Goal: Obtain resource: Download file/media

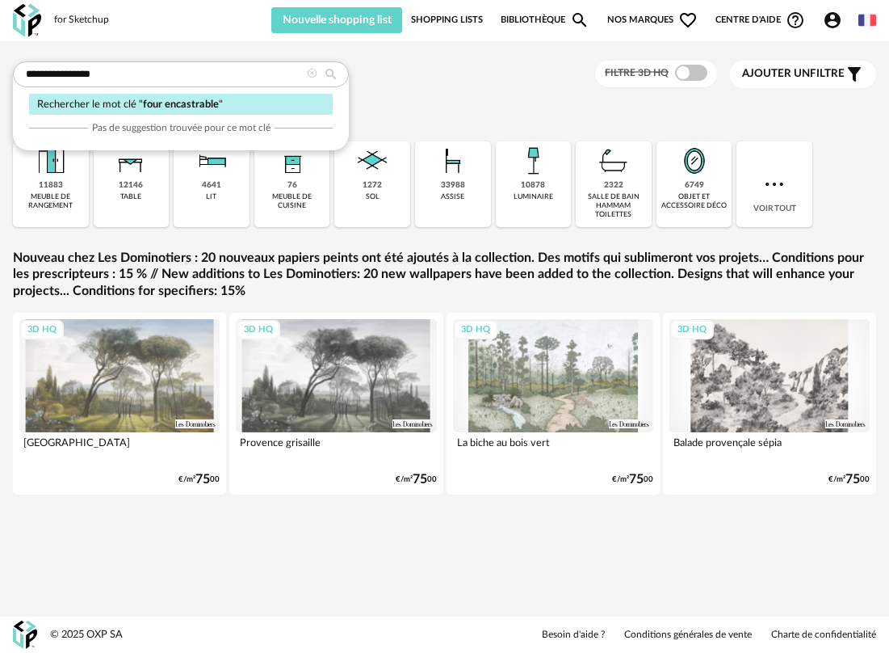
type input "**********"
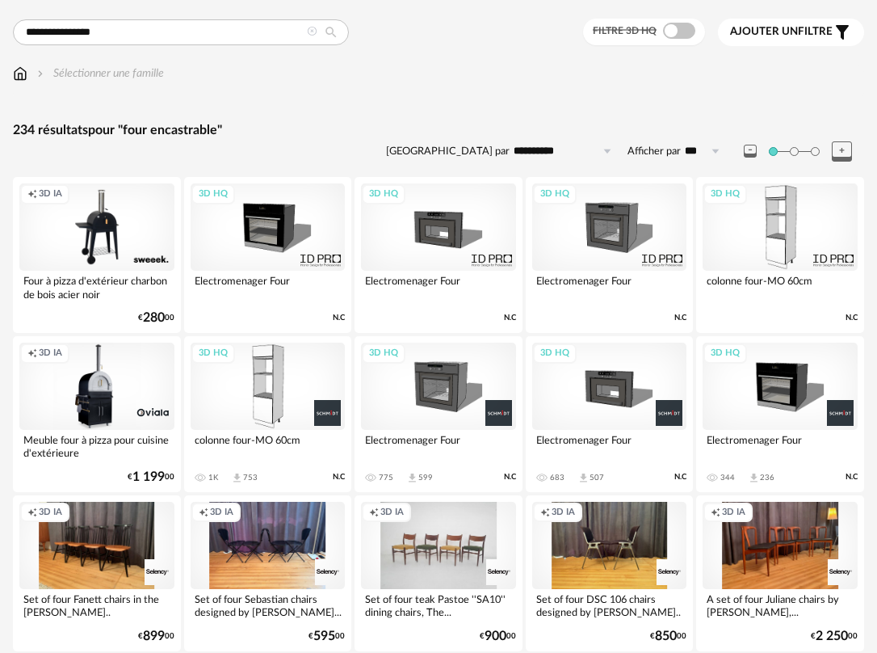
scroll to position [52, 0]
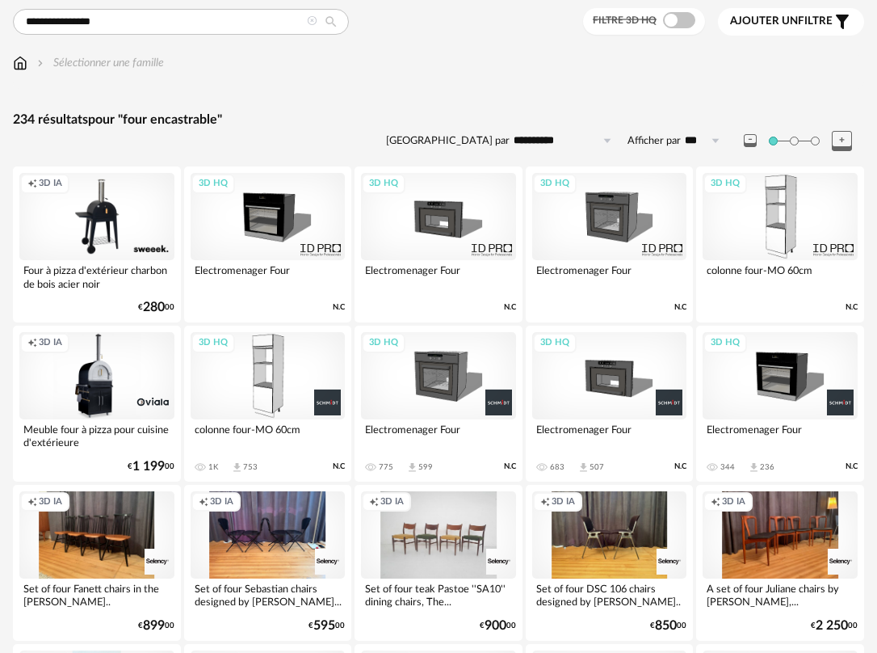
click at [791, 414] on div "3D HQ" at bounding box center [780, 375] width 155 height 87
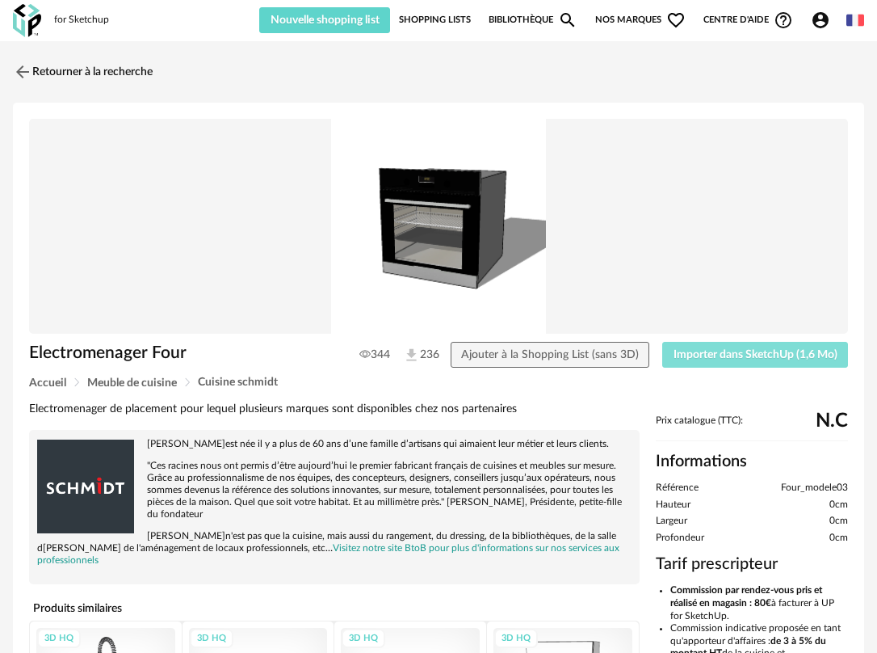
click at [735, 352] on span "Importer dans SketchUp (1,6 Mo)" at bounding box center [756, 354] width 164 height 11
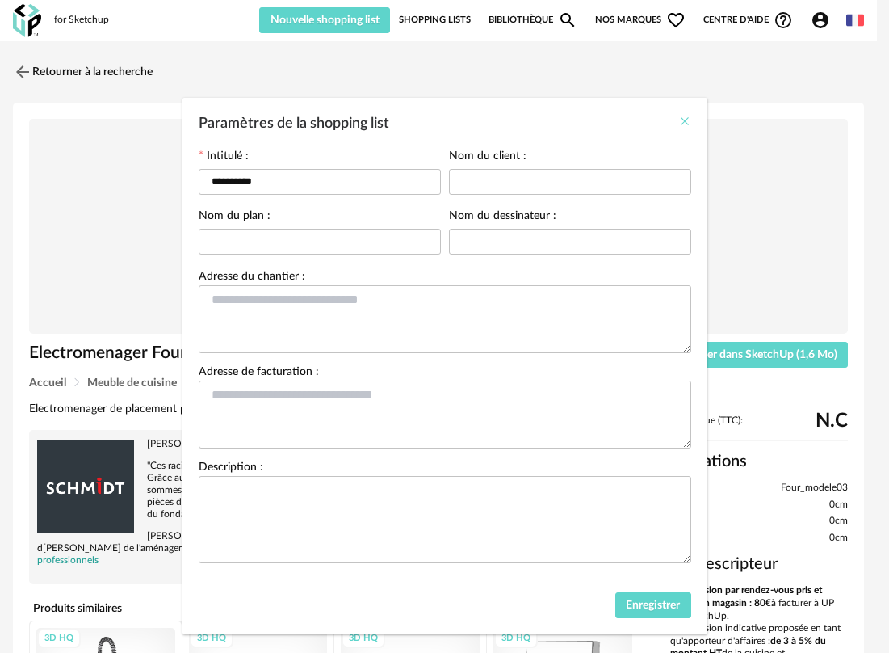
click at [678, 123] on icon "Close" at bounding box center [684, 121] width 13 height 13
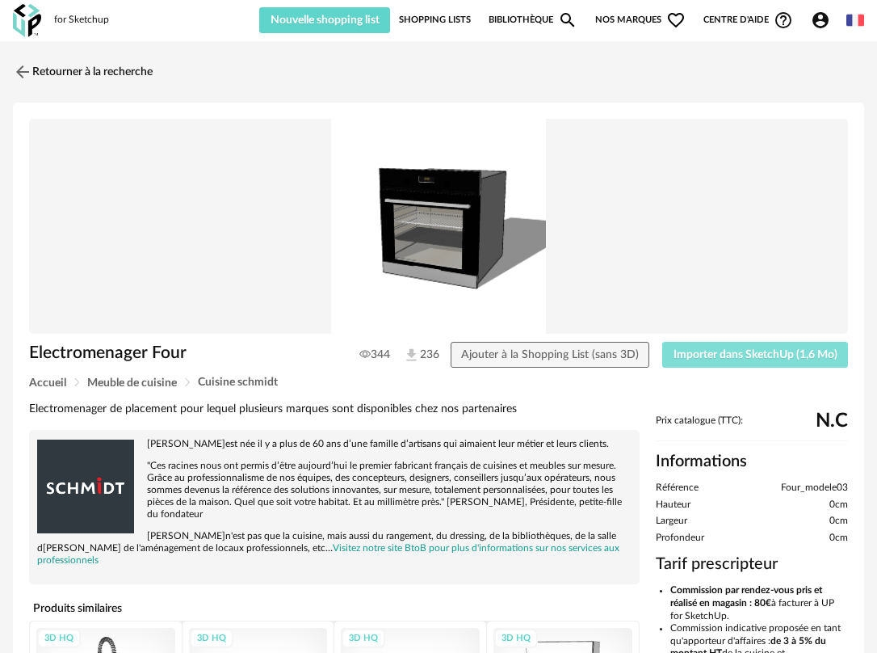
click at [738, 359] on span "Importer dans SketchUp (1,6 Mo)" at bounding box center [756, 354] width 164 height 11
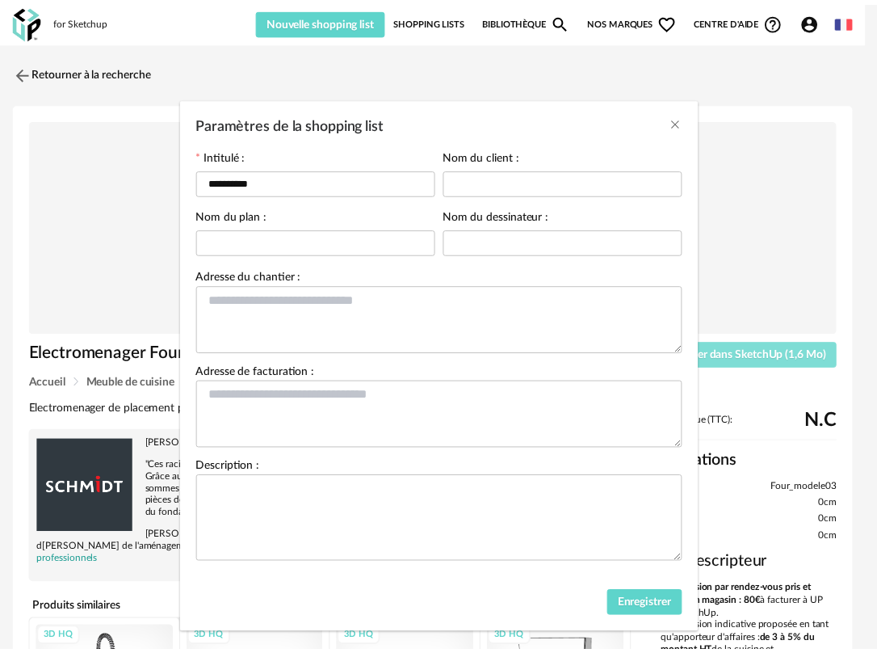
scroll to position [21, 0]
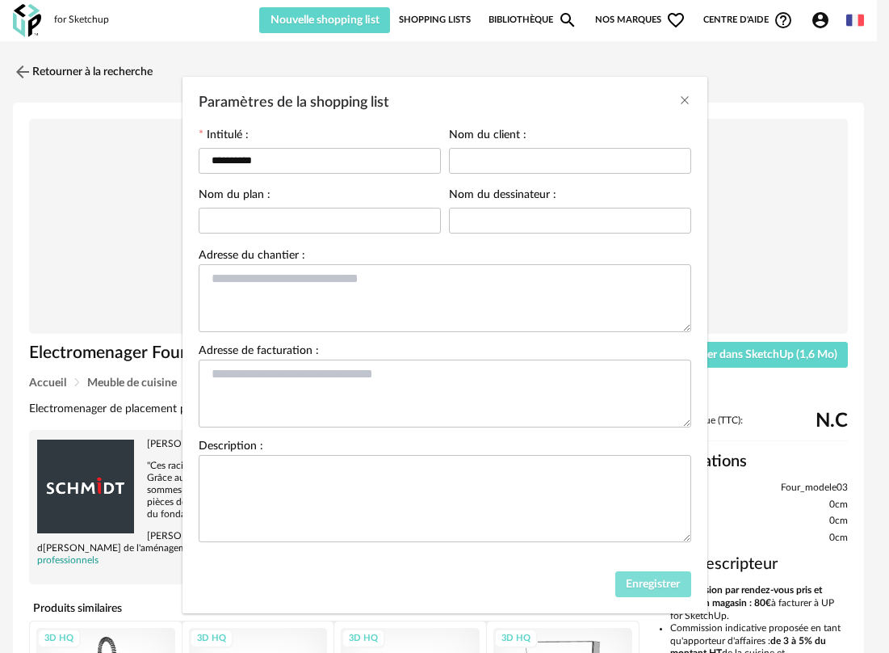
click at [653, 586] on span "Enregistrer" at bounding box center [653, 583] width 54 height 11
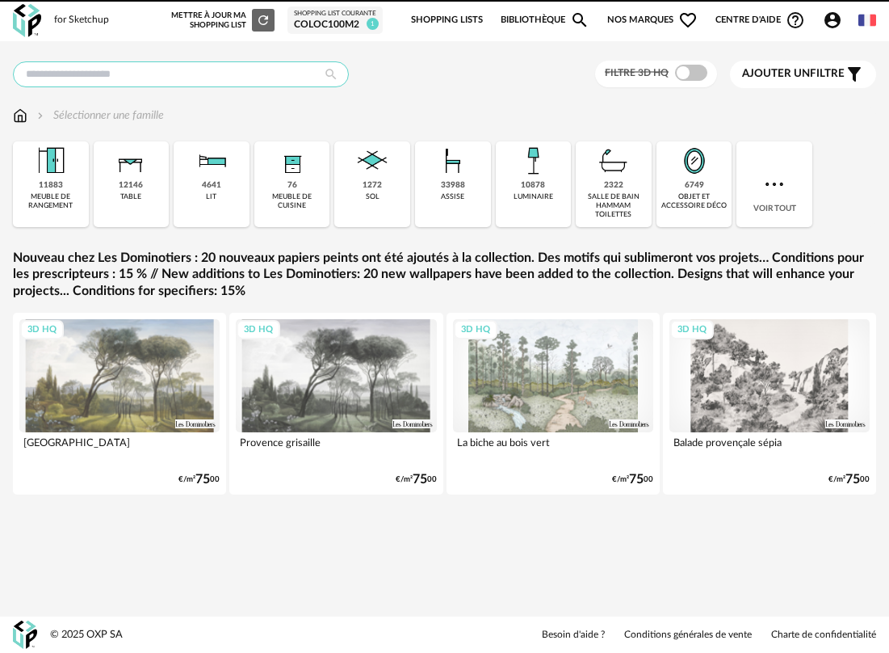
click at [216, 78] on input "text" at bounding box center [181, 74] width 336 height 26
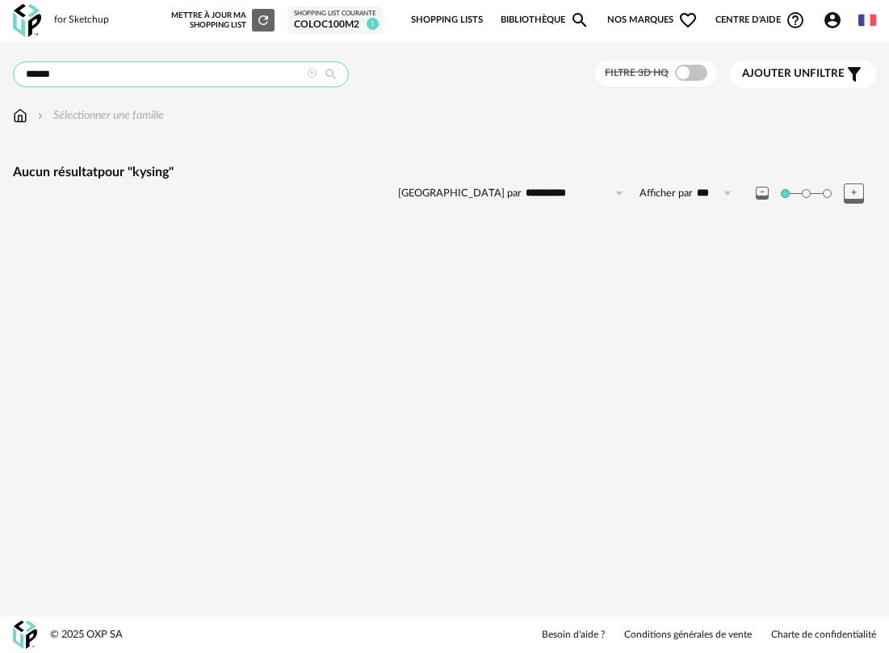
click at [158, 65] on input "******" at bounding box center [181, 74] width 336 height 26
drag, startPoint x: 103, startPoint y: 71, endPoint x: -18, endPoint y: 80, distance: 121.5
click at [0, 80] on html "**********" at bounding box center [444, 326] width 889 height 653
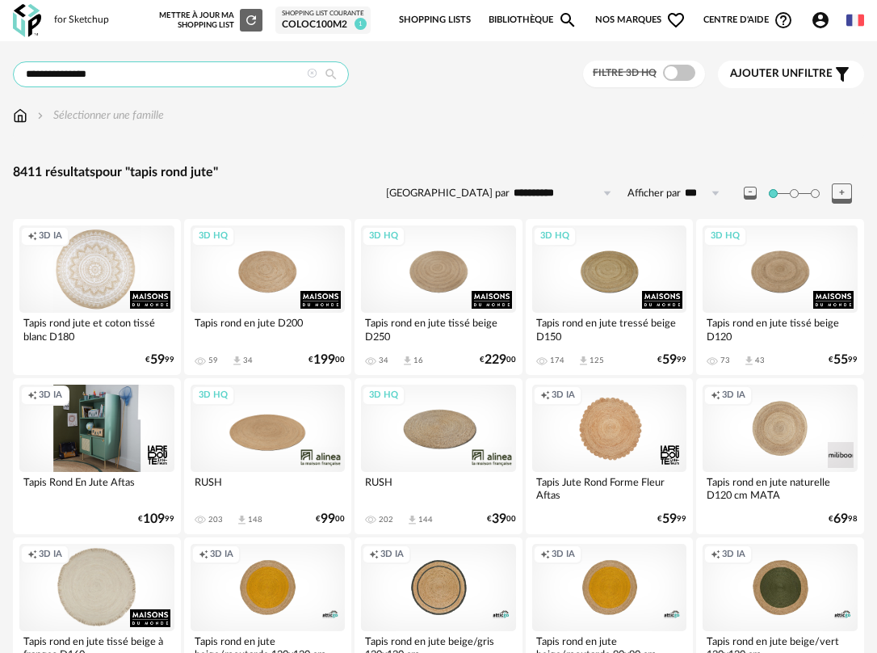
click at [163, 82] on input "**********" at bounding box center [181, 74] width 336 height 26
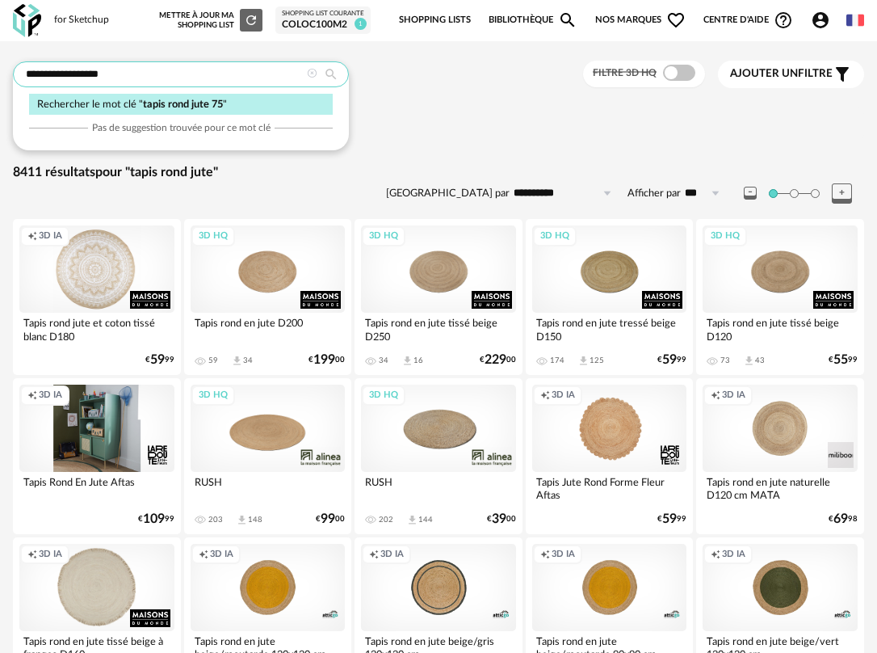
type input "**********"
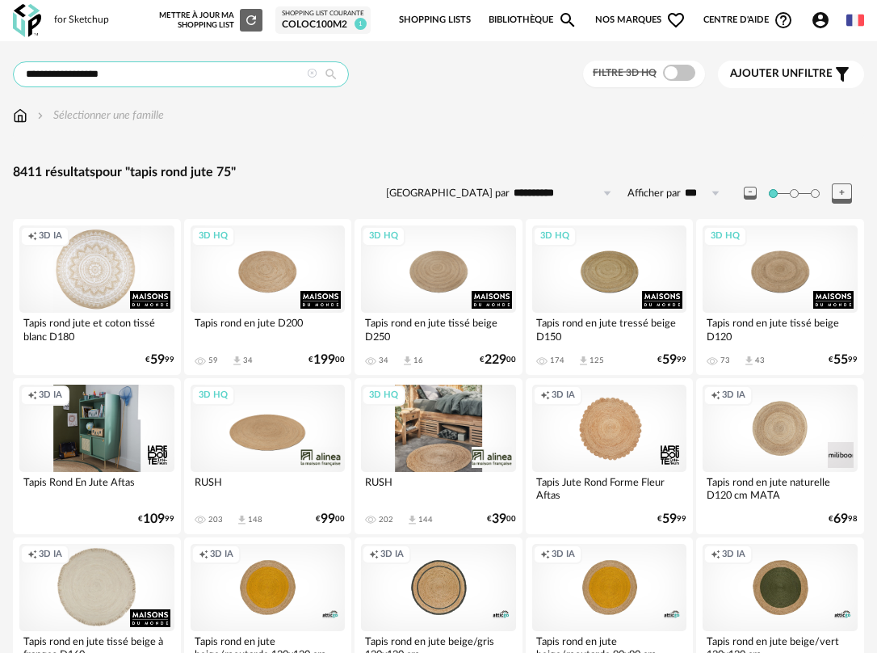
scroll to position [90, 0]
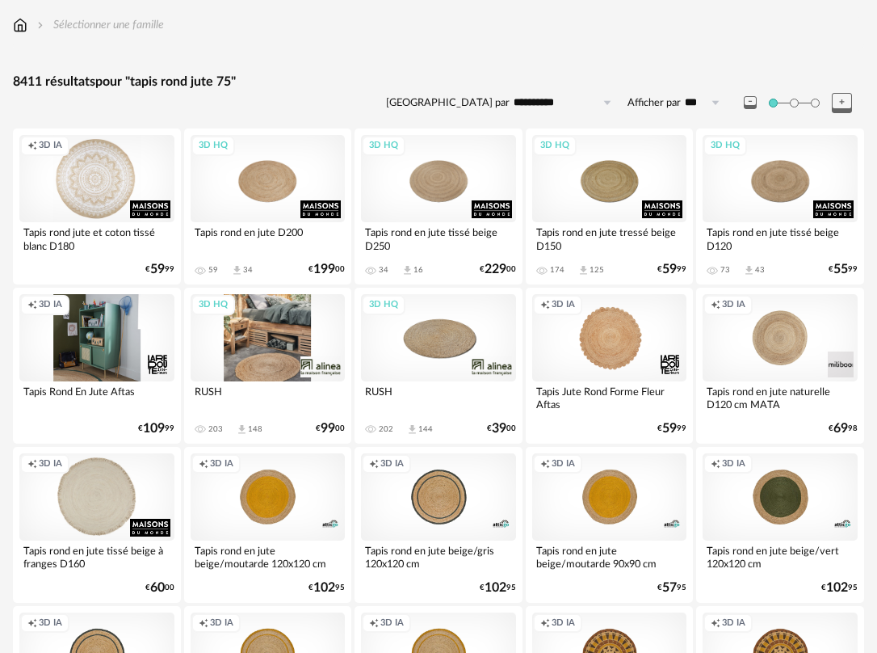
click at [283, 367] on div "3D HQ" at bounding box center [268, 337] width 155 height 87
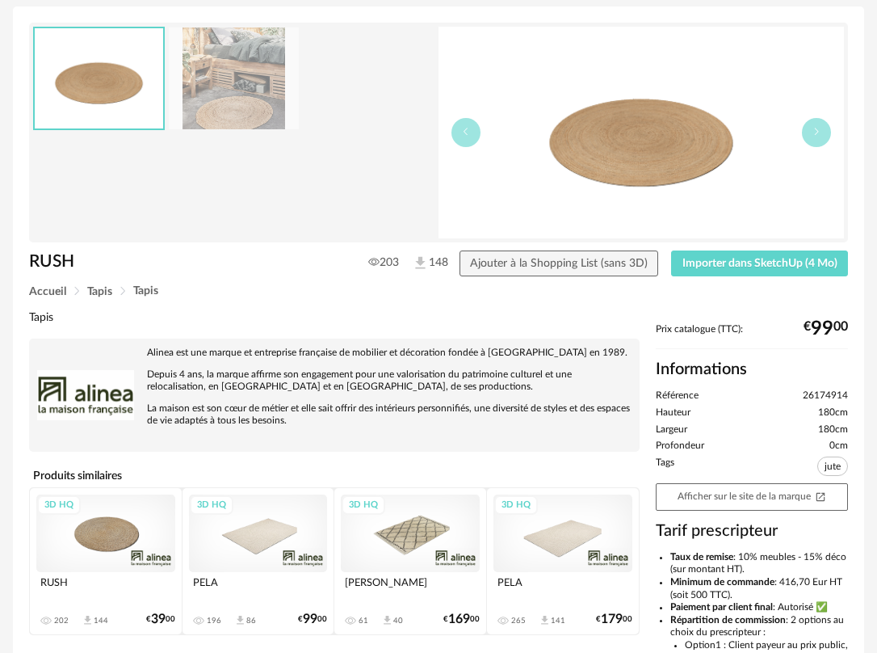
scroll to position [107, 0]
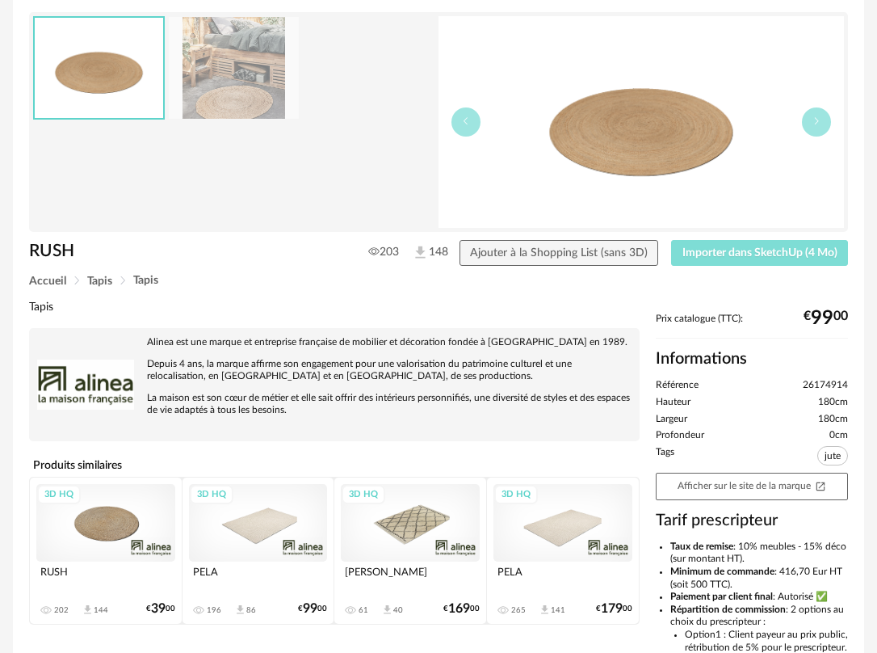
click at [708, 250] on span "Importer dans SketchUp (4 Mo)" at bounding box center [759, 252] width 155 height 11
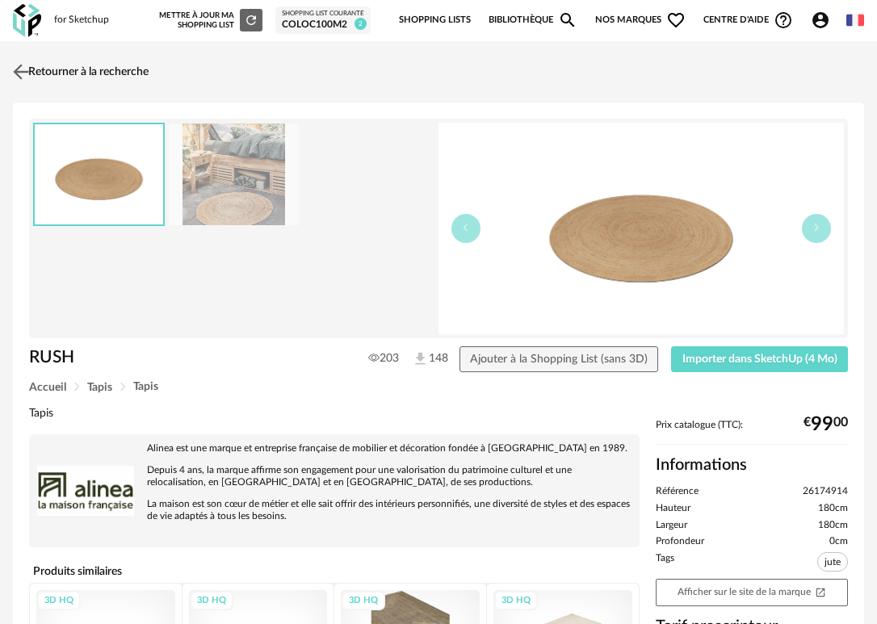
click at [36, 71] on link "Retourner à la recherche" at bounding box center [79, 72] width 140 height 36
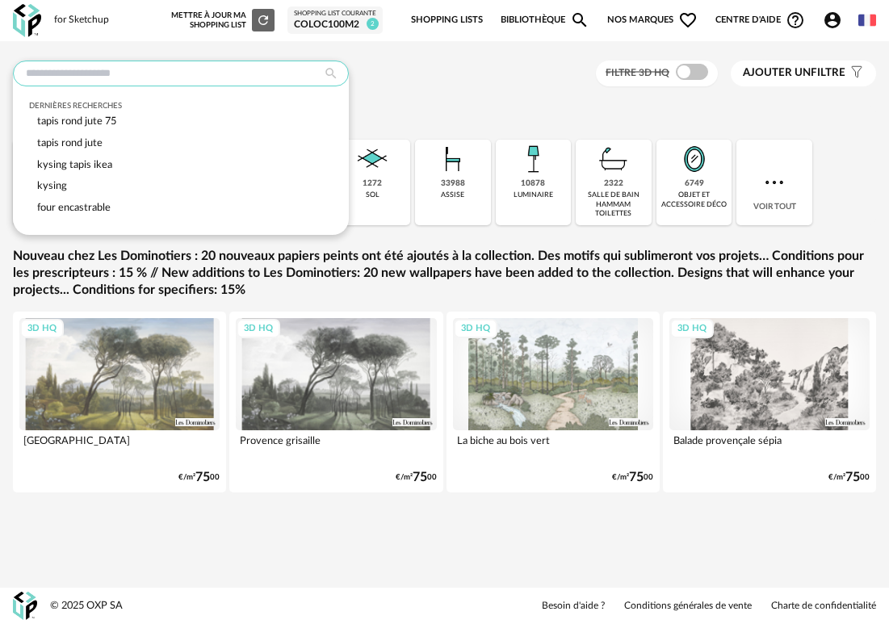
click at [132, 78] on input "text" at bounding box center [181, 74] width 336 height 26
click at [120, 121] on div "tapis rond jute 75" at bounding box center [181, 122] width 304 height 22
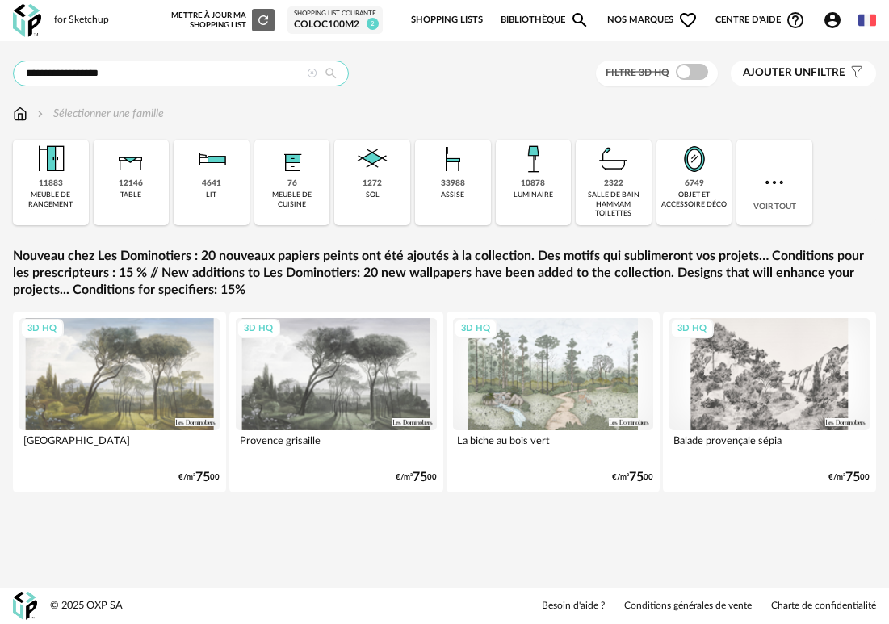
click at [140, 70] on input "**********" at bounding box center [181, 74] width 336 height 26
type input "**********"
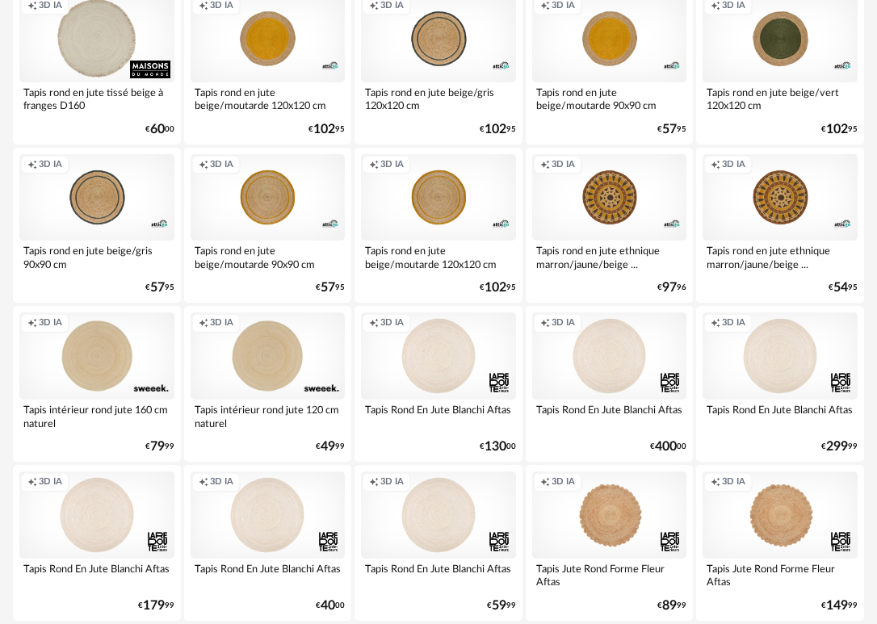
scroll to position [558, 0]
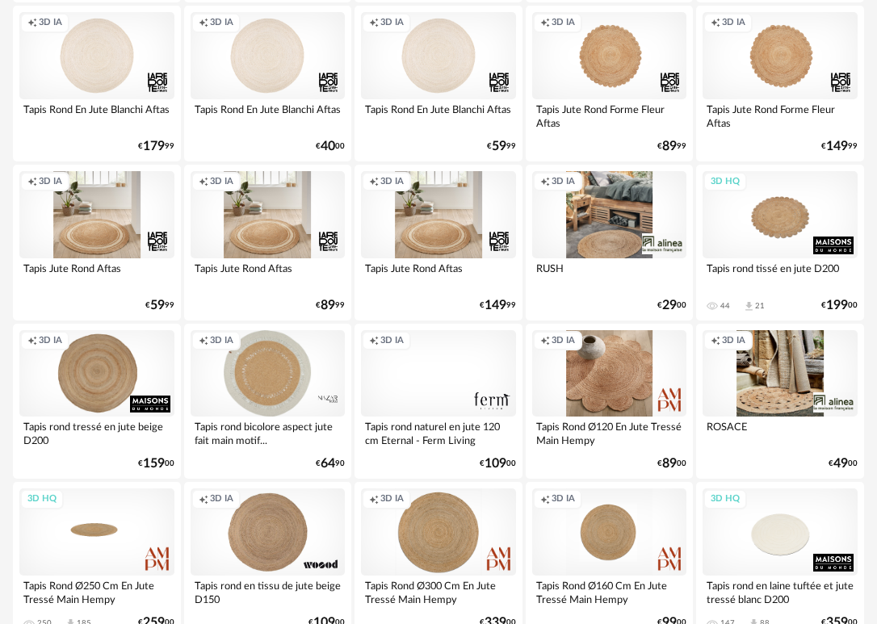
scroll to position [1018, 0]
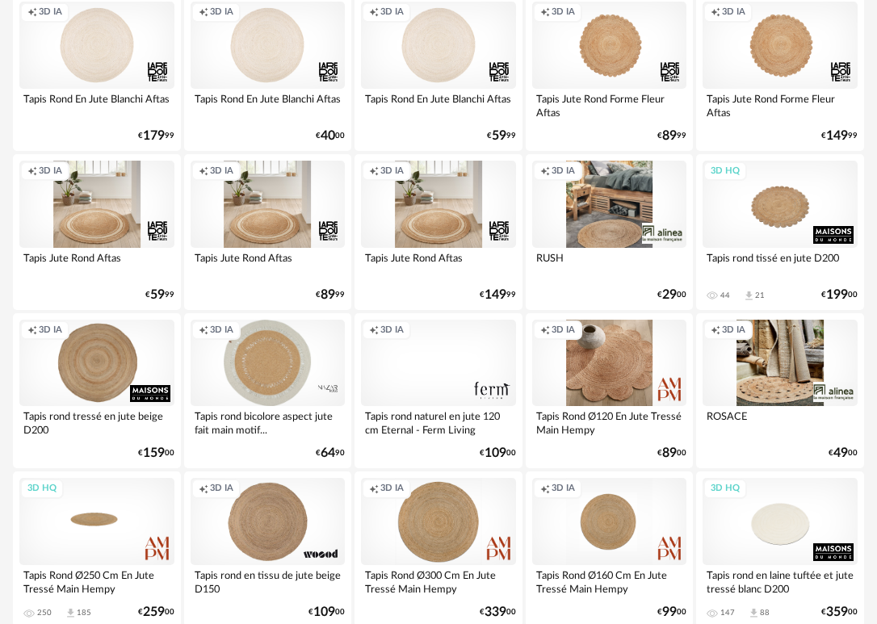
click at [285, 241] on div "Creation icon 3D IA" at bounding box center [268, 204] width 155 height 87
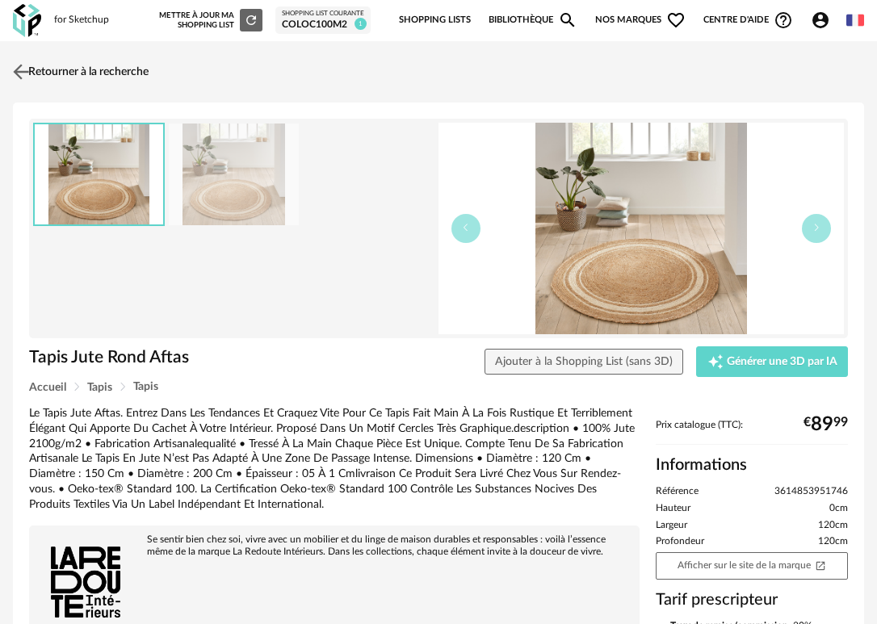
click at [25, 70] on img at bounding box center [21, 71] width 23 height 23
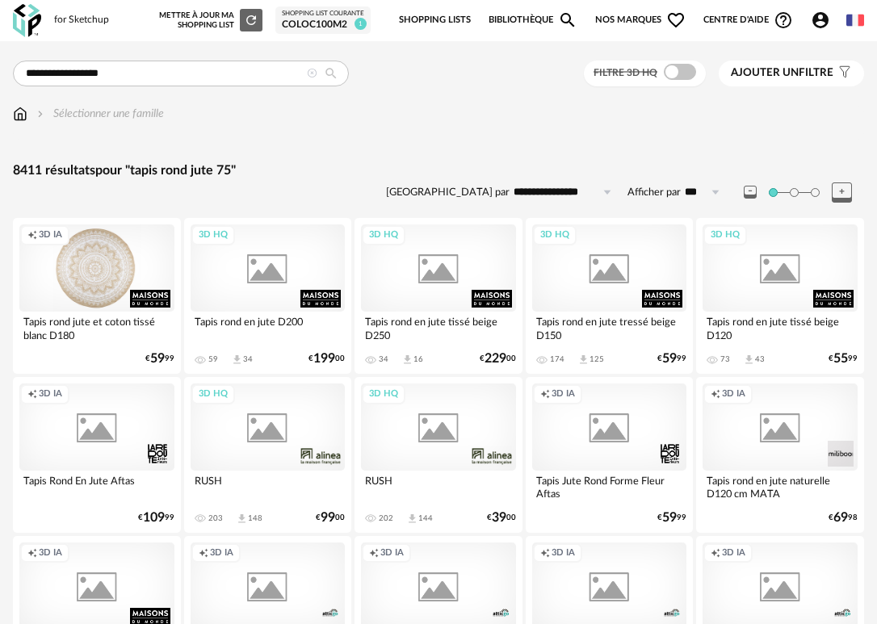
scroll to position [1018, 0]
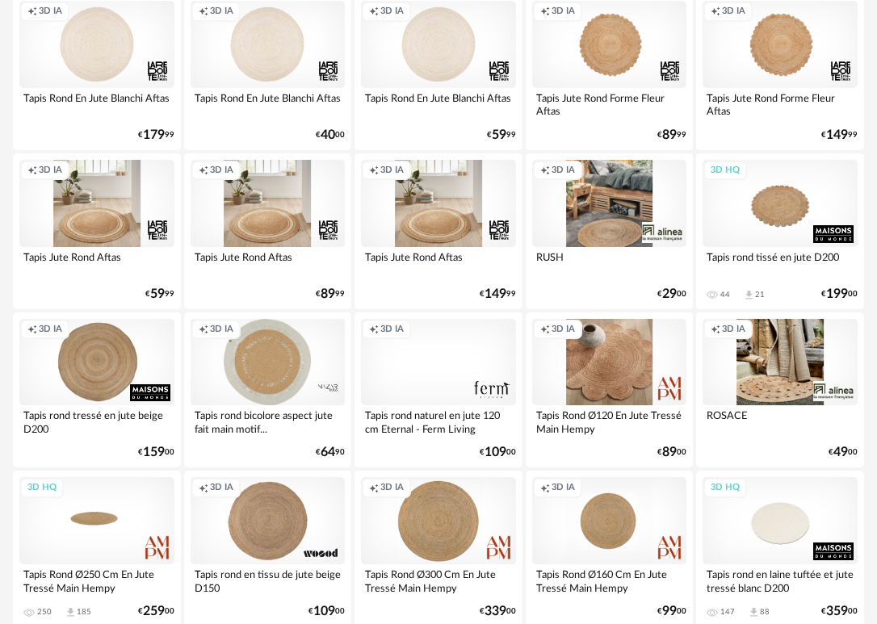
click at [114, 221] on div "Creation icon 3D IA" at bounding box center [96, 203] width 155 height 87
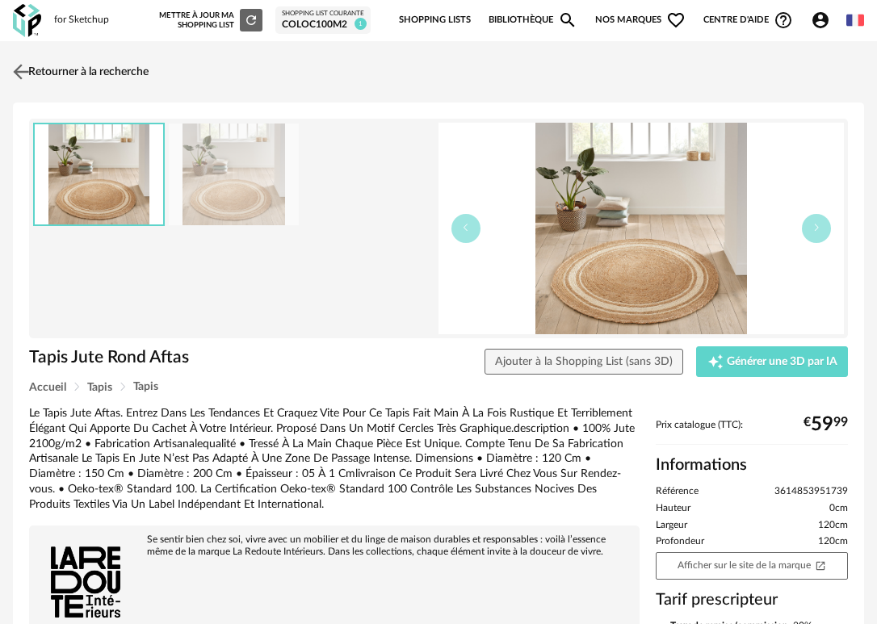
click at [30, 71] on img at bounding box center [21, 71] width 23 height 23
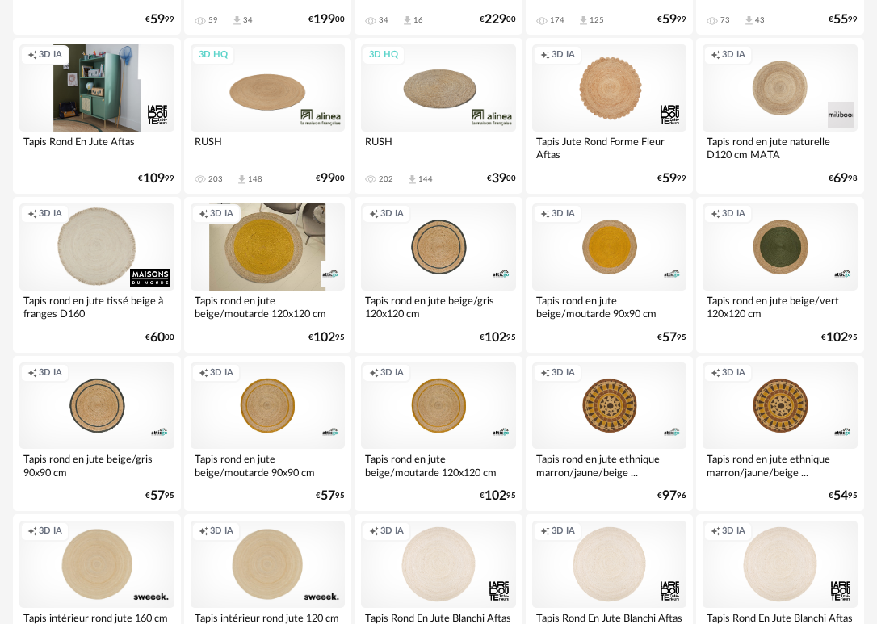
scroll to position [350, 0]
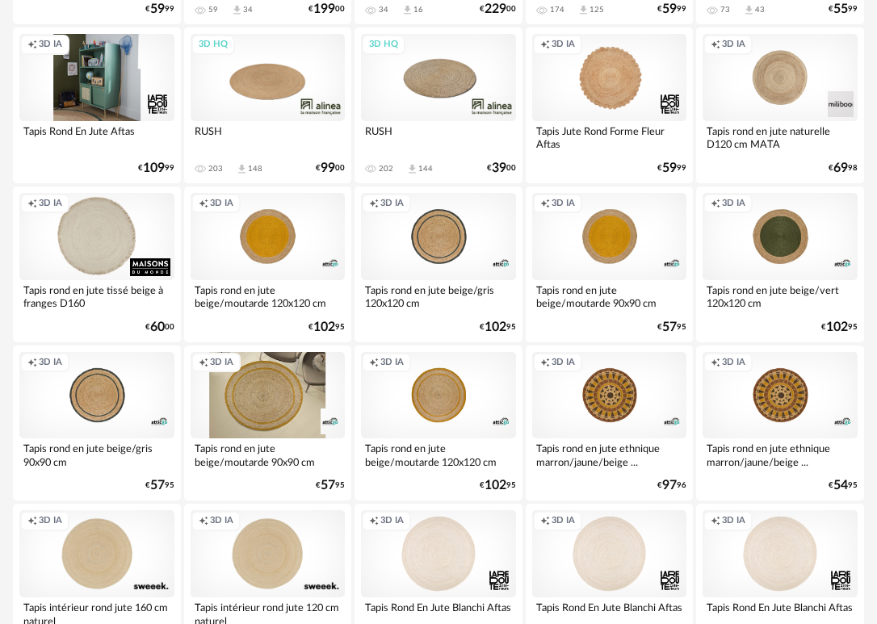
click at [271, 388] on div "Creation icon 3D IA" at bounding box center [268, 395] width 155 height 87
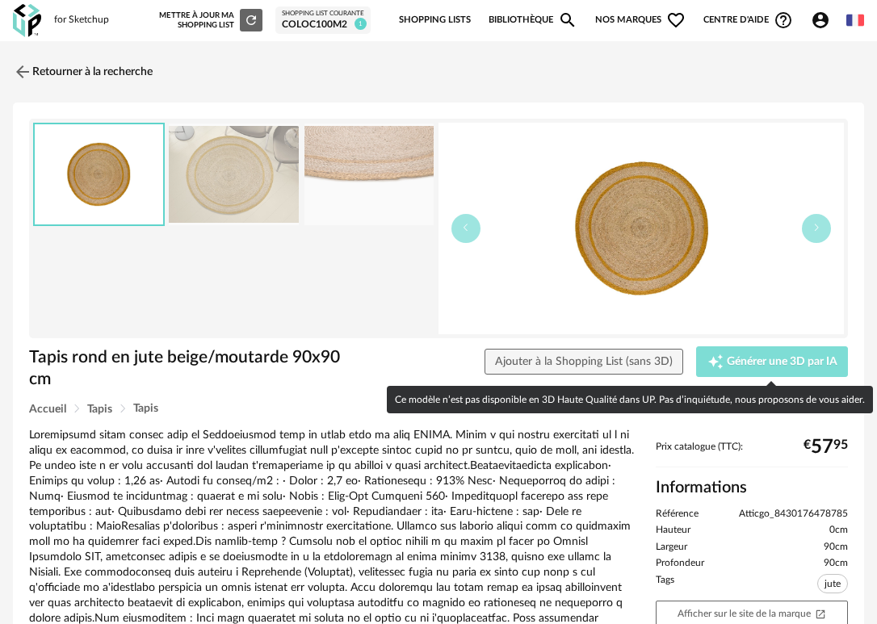
click at [708, 363] on icon "Creation icon" at bounding box center [716, 362] width 16 height 16
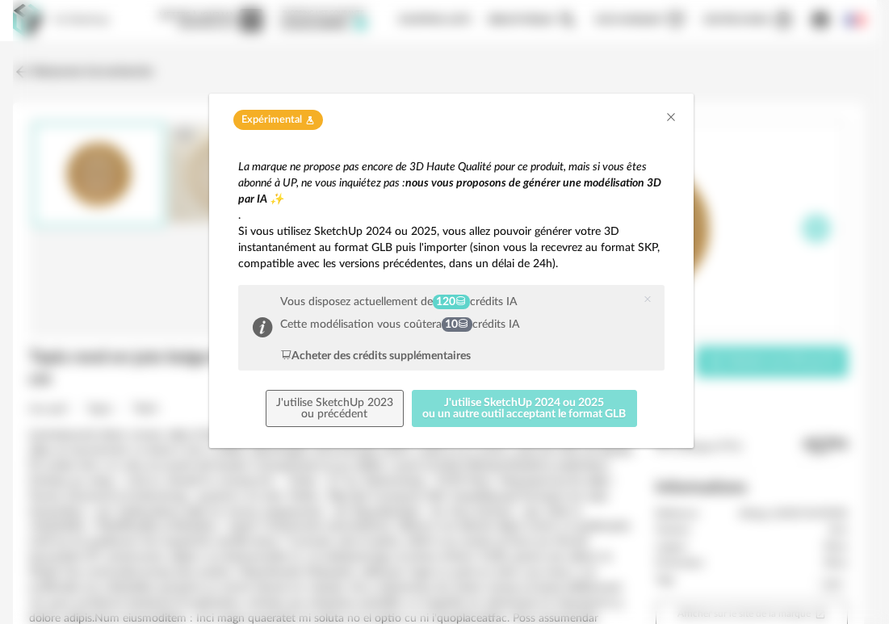
click at [549, 415] on button "J'utilise SketchUp 2024 ou 2025 ou un autre outil acceptant le format GLB" at bounding box center [524, 408] width 225 height 37
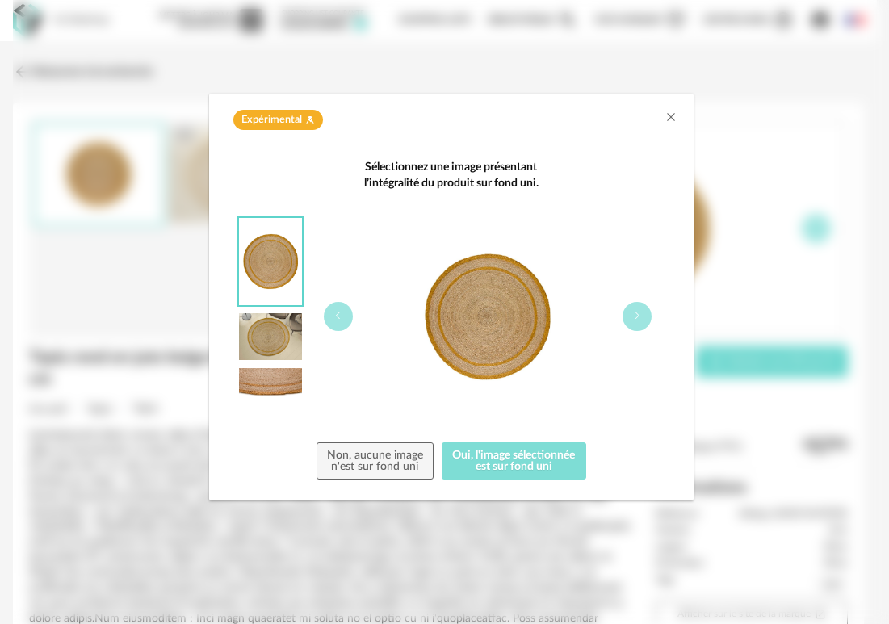
click at [506, 463] on button "Oui, l'image sélectionnée est sur fond uni" at bounding box center [514, 461] width 145 height 37
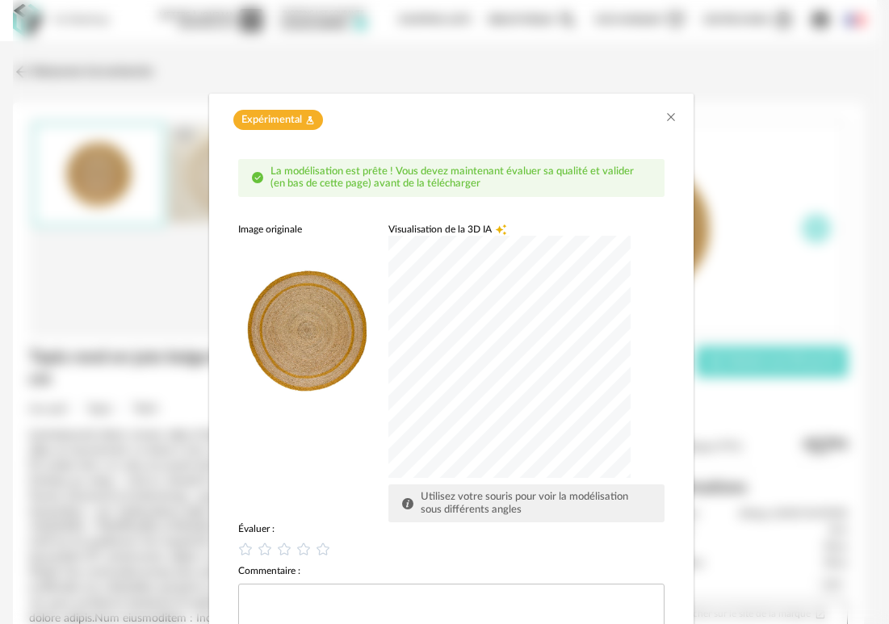
click at [392, 370] on div "dialog" at bounding box center [509, 357] width 242 height 242
click at [524, 414] on div "dialog" at bounding box center [509, 357] width 242 height 242
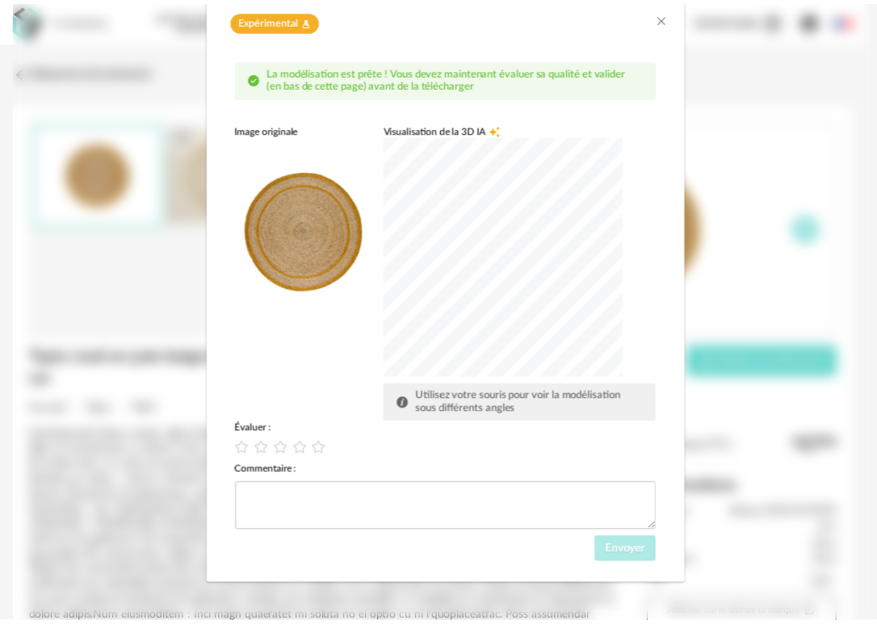
scroll to position [103, 0]
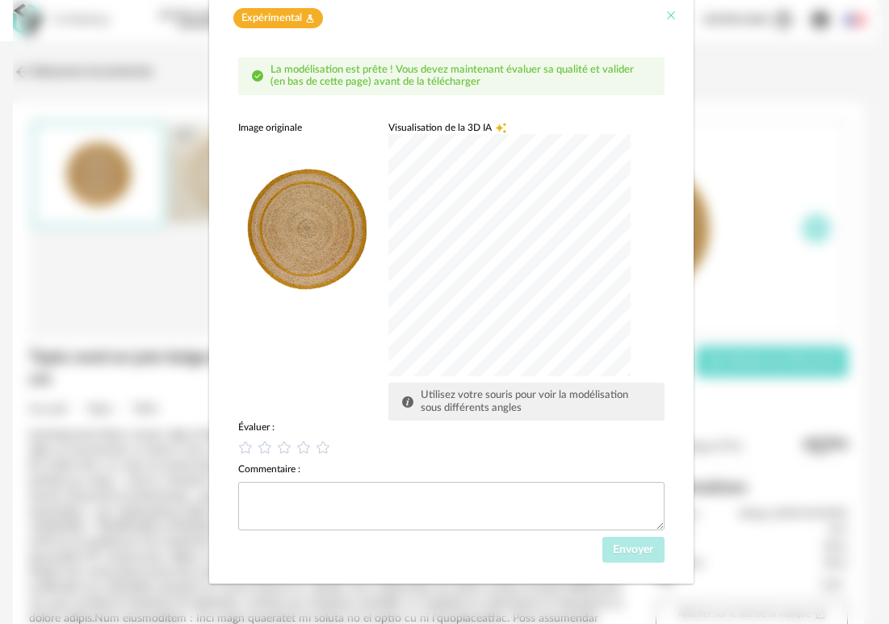
click at [665, 17] on icon "Close" at bounding box center [671, 15] width 13 height 13
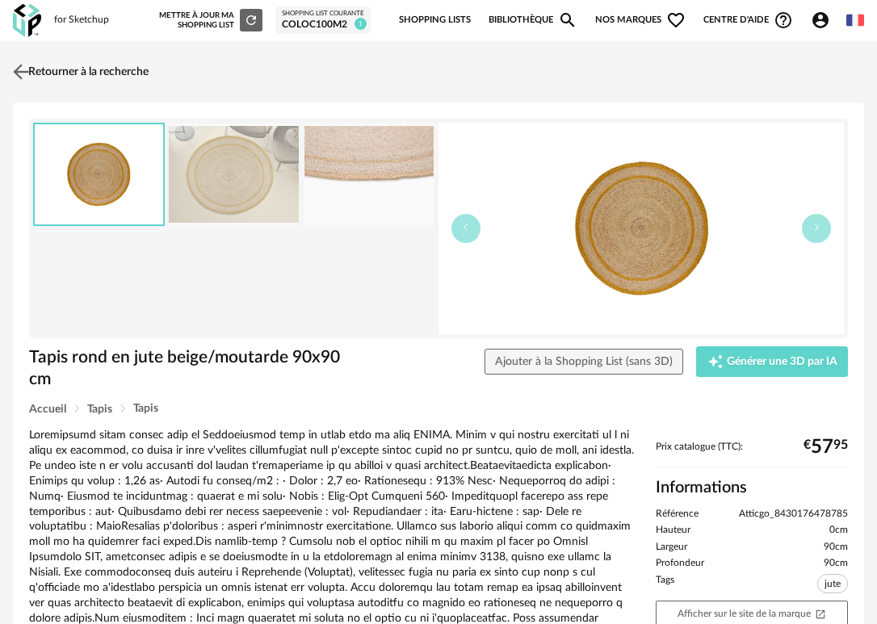
click at [23, 70] on img at bounding box center [21, 71] width 23 height 23
